Goal: Task Accomplishment & Management: Use online tool/utility

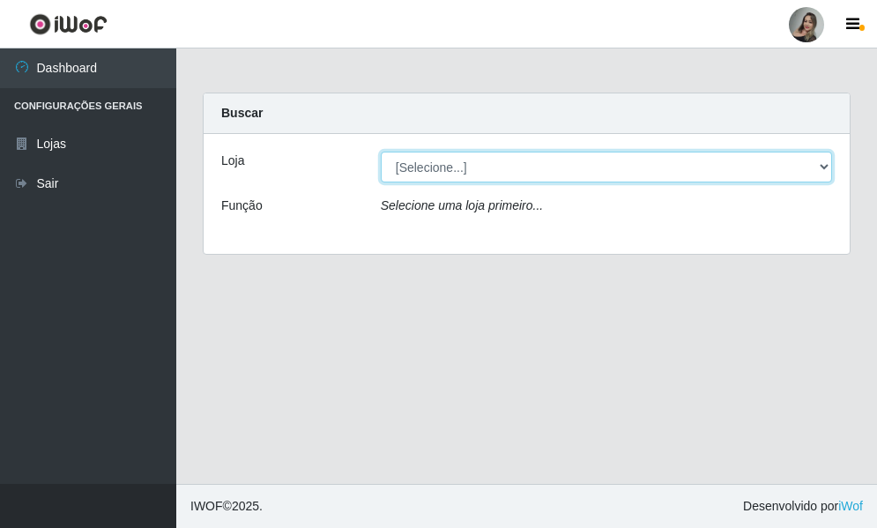
click at [821, 164] on select "[Selecione...] Supermercado Sao Francisco - Amarante" at bounding box center [606, 167] width 451 height 31
select select "383"
click at [381, 152] on select "[Selecione...] Supermercado Sao Francisco - Amarante" at bounding box center [606, 167] width 451 height 31
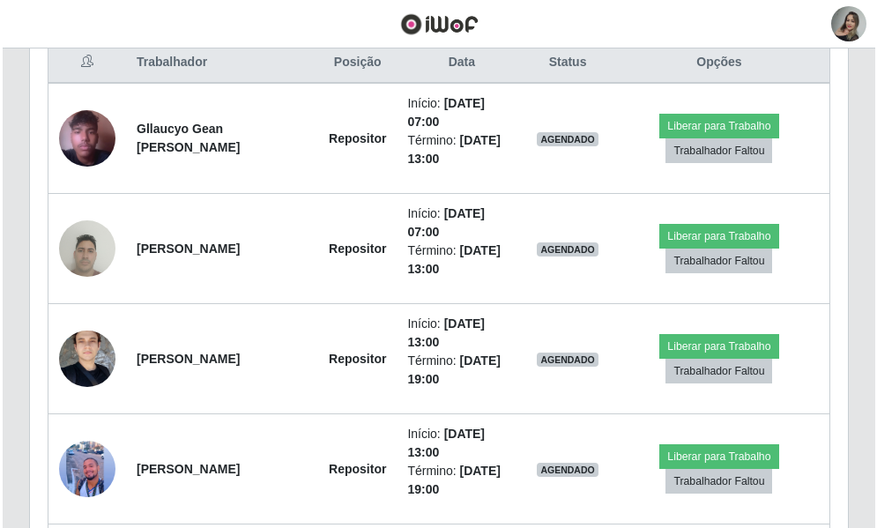
scroll to position [684, 0]
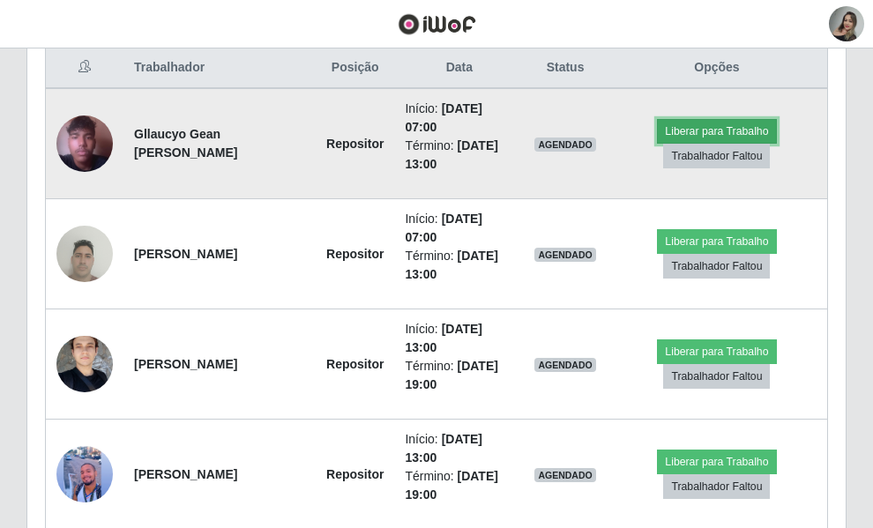
click at [759, 144] on button "Liberar para Trabalho" at bounding box center [716, 131] width 119 height 25
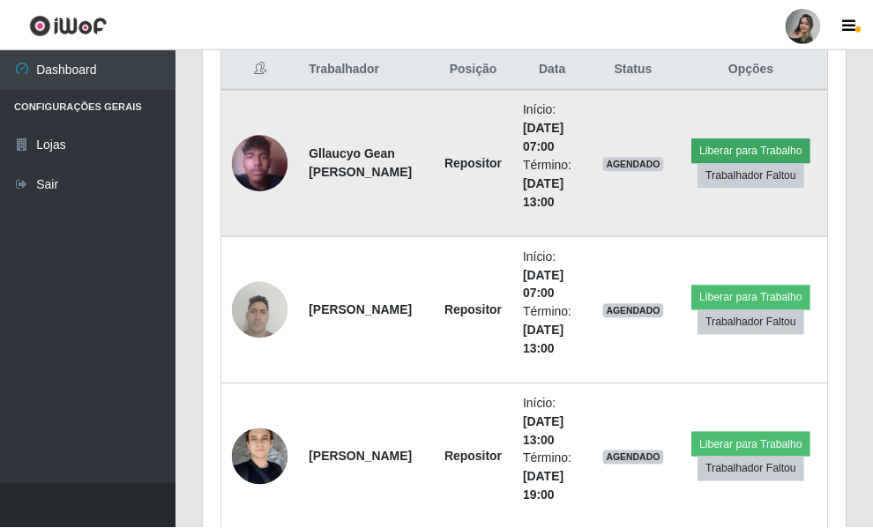
scroll to position [366, 633]
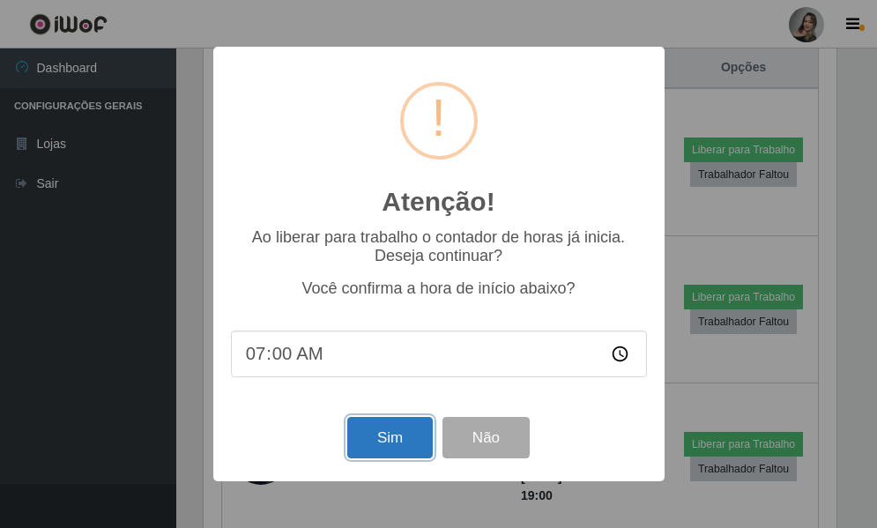
click at [414, 439] on button "Sim" at bounding box center [390, 437] width 86 height 41
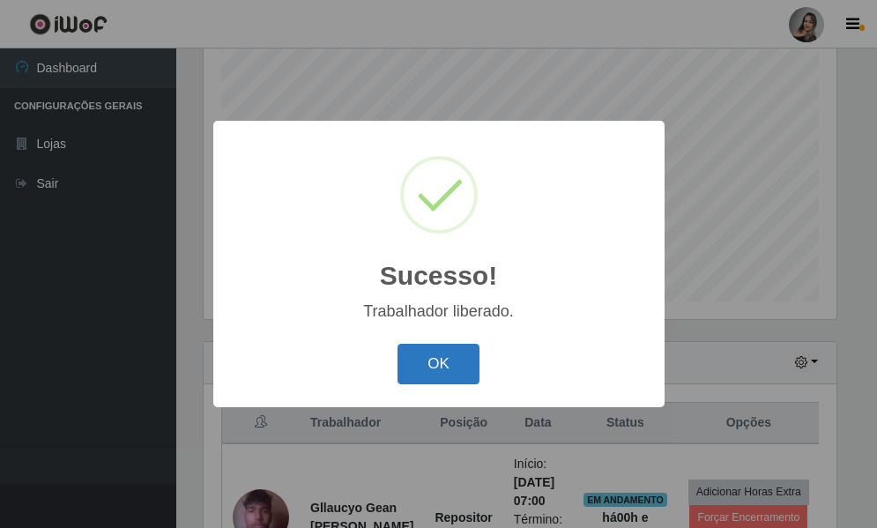
click at [428, 359] on button "OK" at bounding box center [439, 364] width 82 height 41
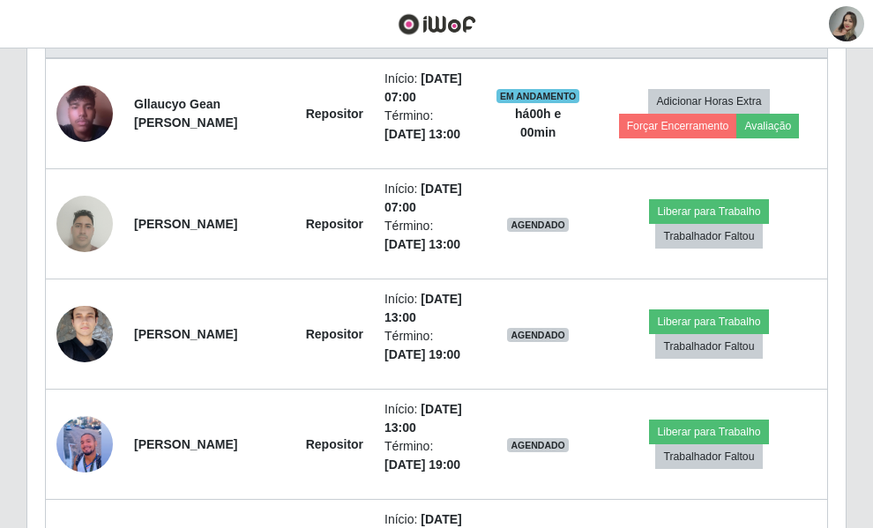
scroll to position [719, 0]
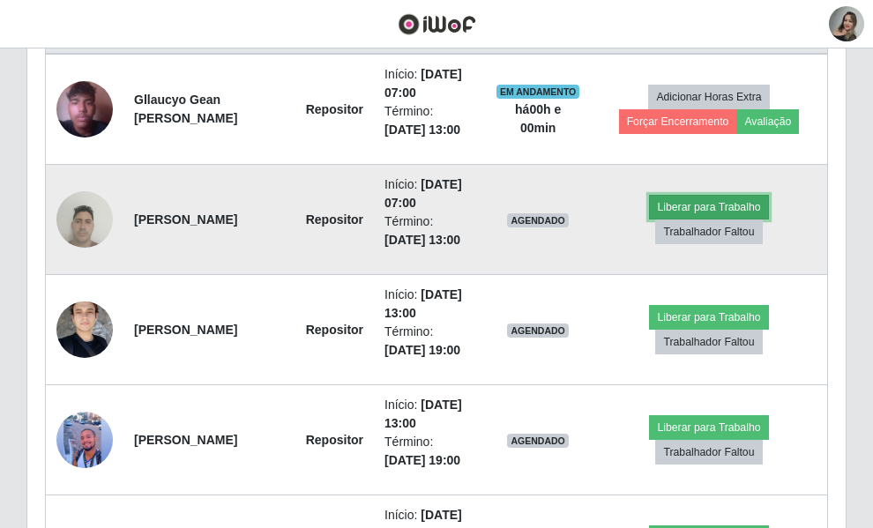
click at [753, 220] on button "Liberar para Trabalho" at bounding box center [708, 207] width 119 height 25
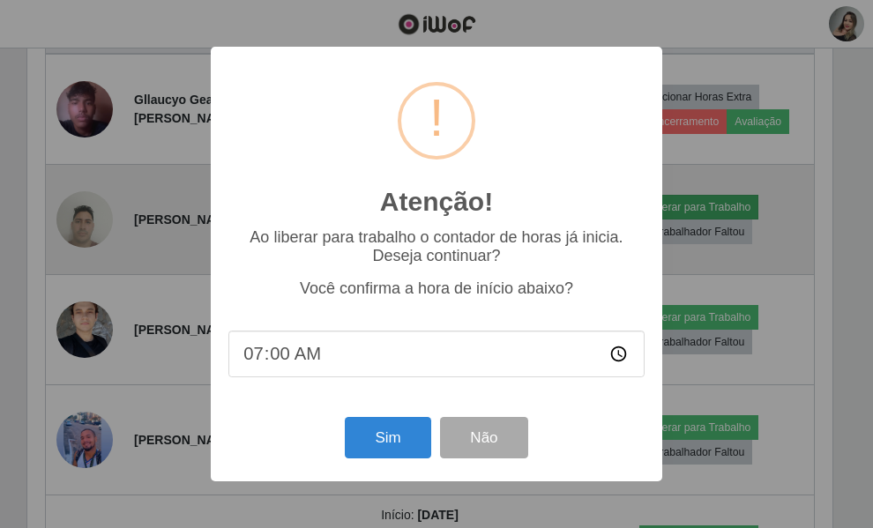
scroll to position [366, 633]
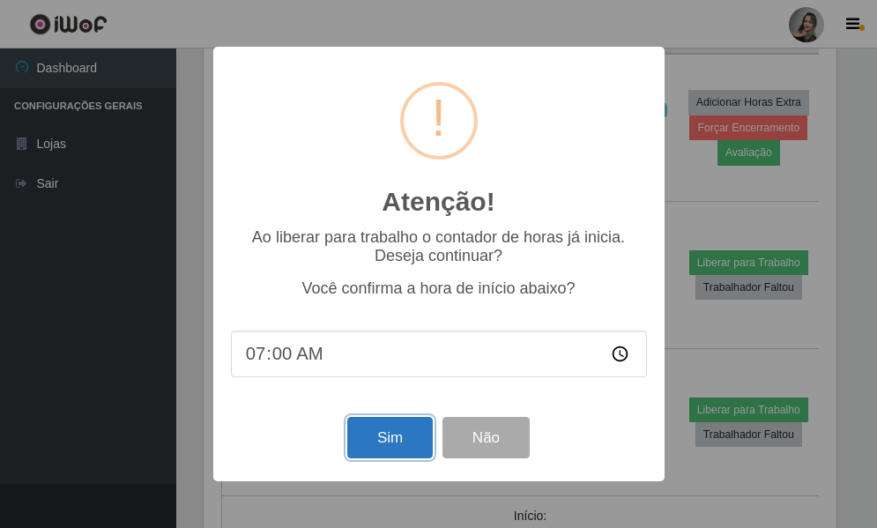
click at [361, 451] on button "Sim" at bounding box center [390, 437] width 86 height 41
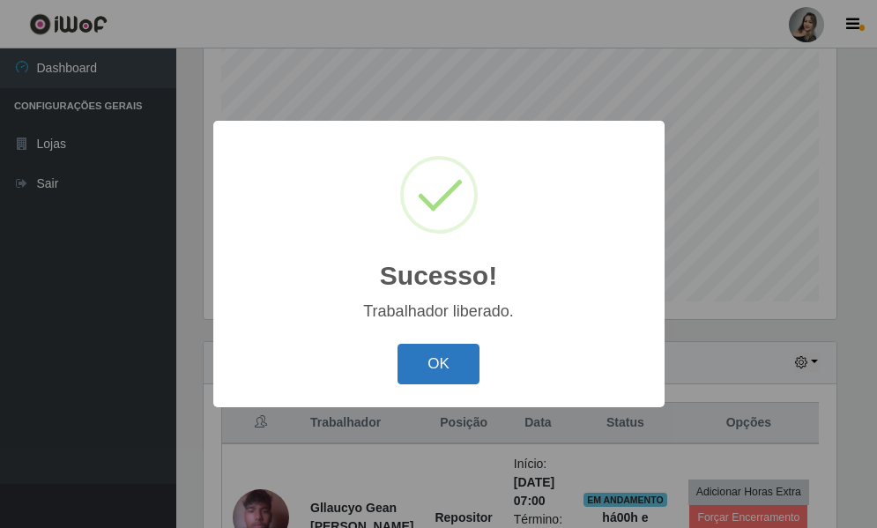
click at [417, 366] on button "OK" at bounding box center [439, 364] width 82 height 41
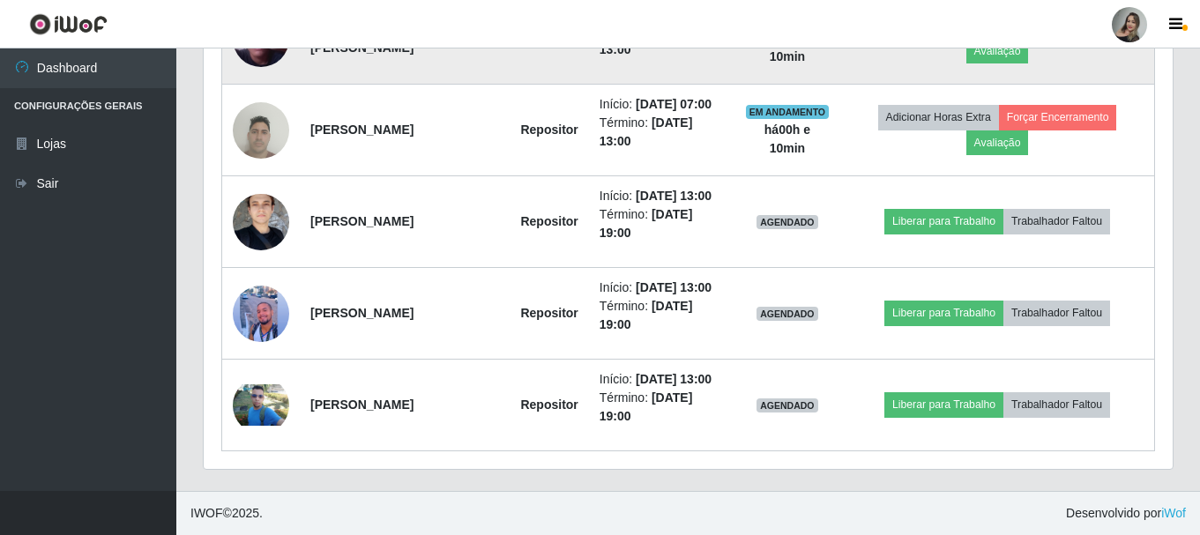
scroll to position [873, 0]
